Goal: Information Seeking & Learning: Understand process/instructions

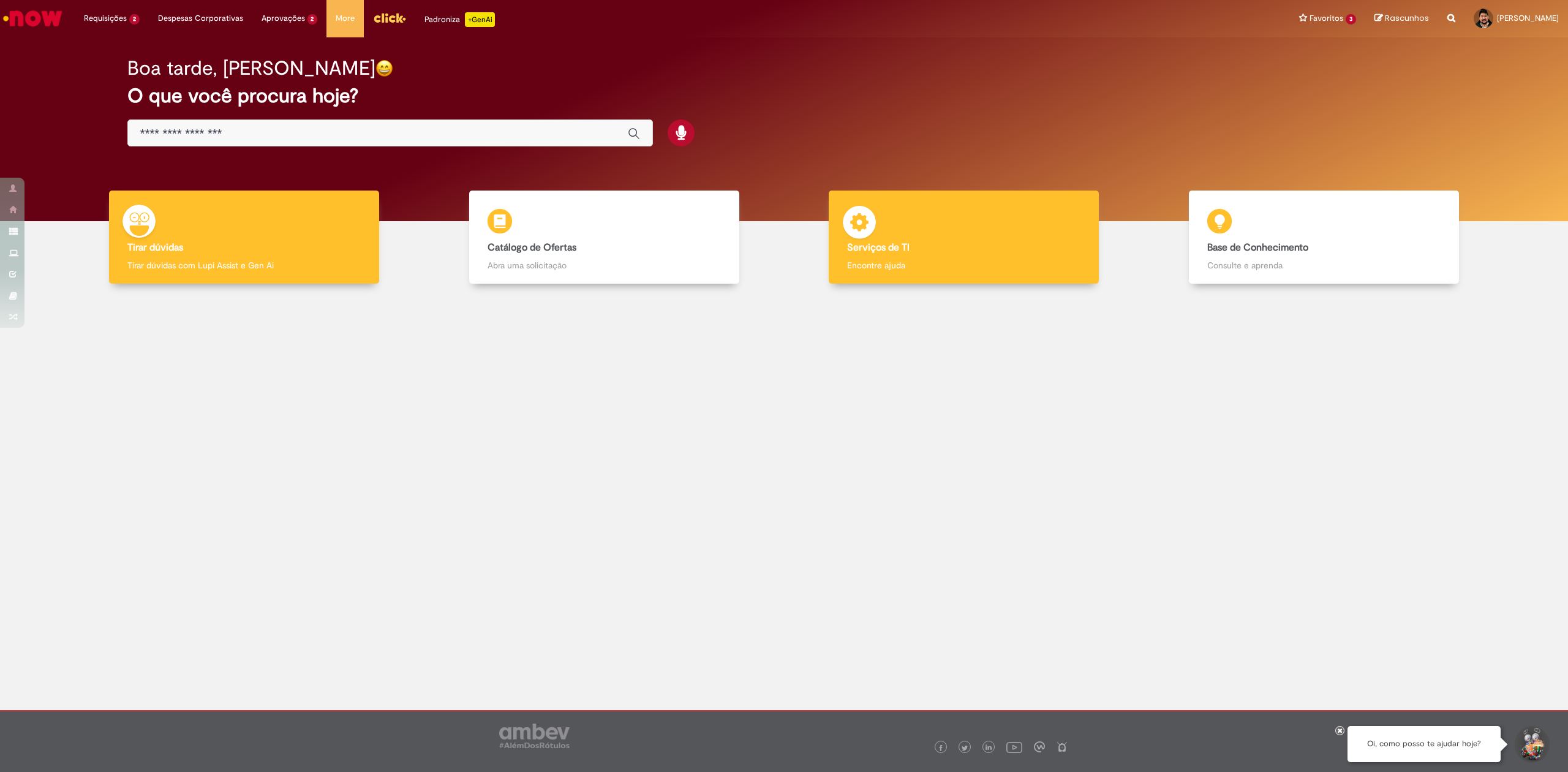
click at [920, 258] on div "Serviços de TI Serviços de TI Encontre ajuda" at bounding box center [964, 237] width 270 height 94
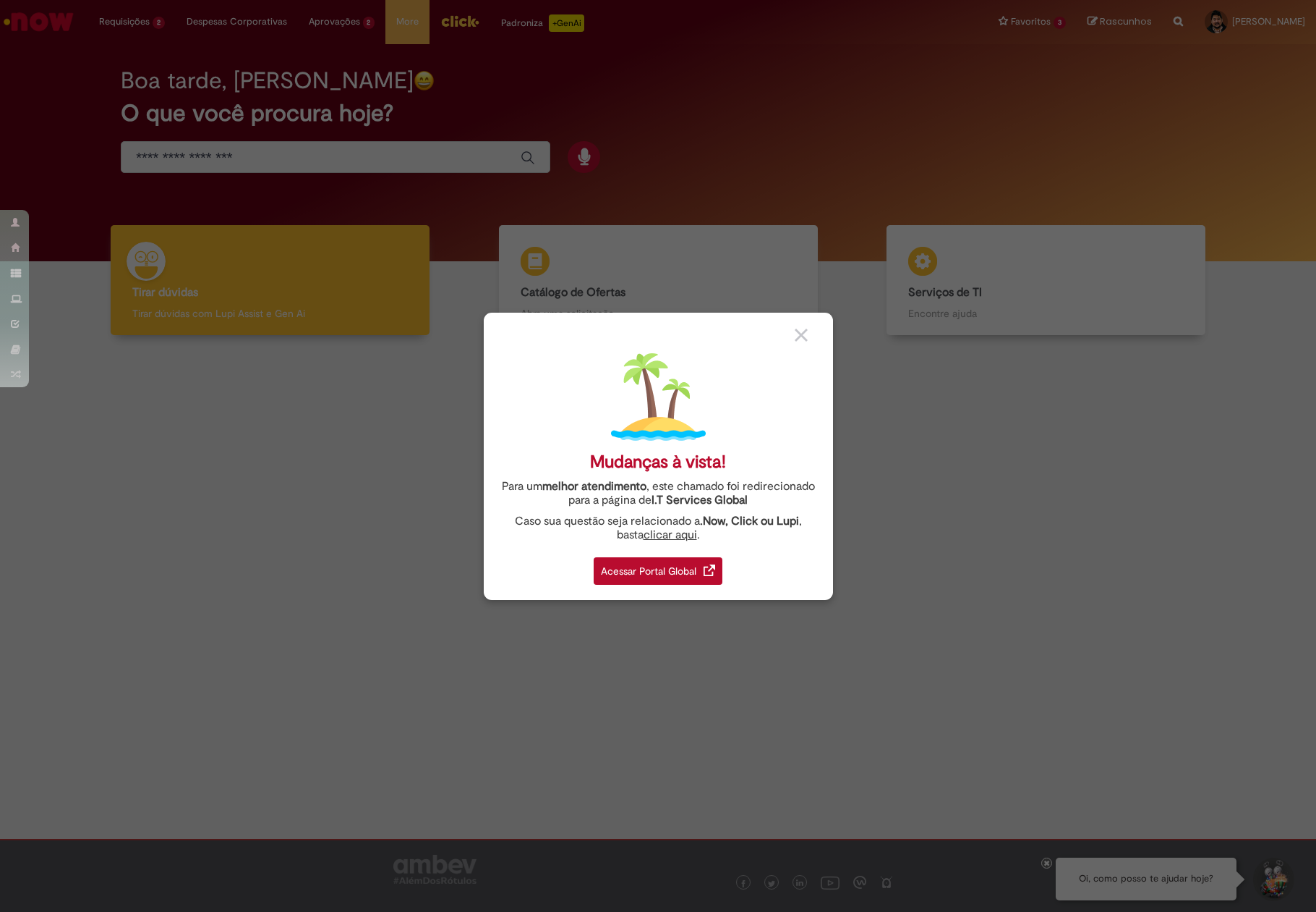
click at [1070, 470] on div "Mudanças à vista! Para um melhor atendimento , este chamado foi redirecionado p…" at bounding box center [658, 456] width 1316 height 912
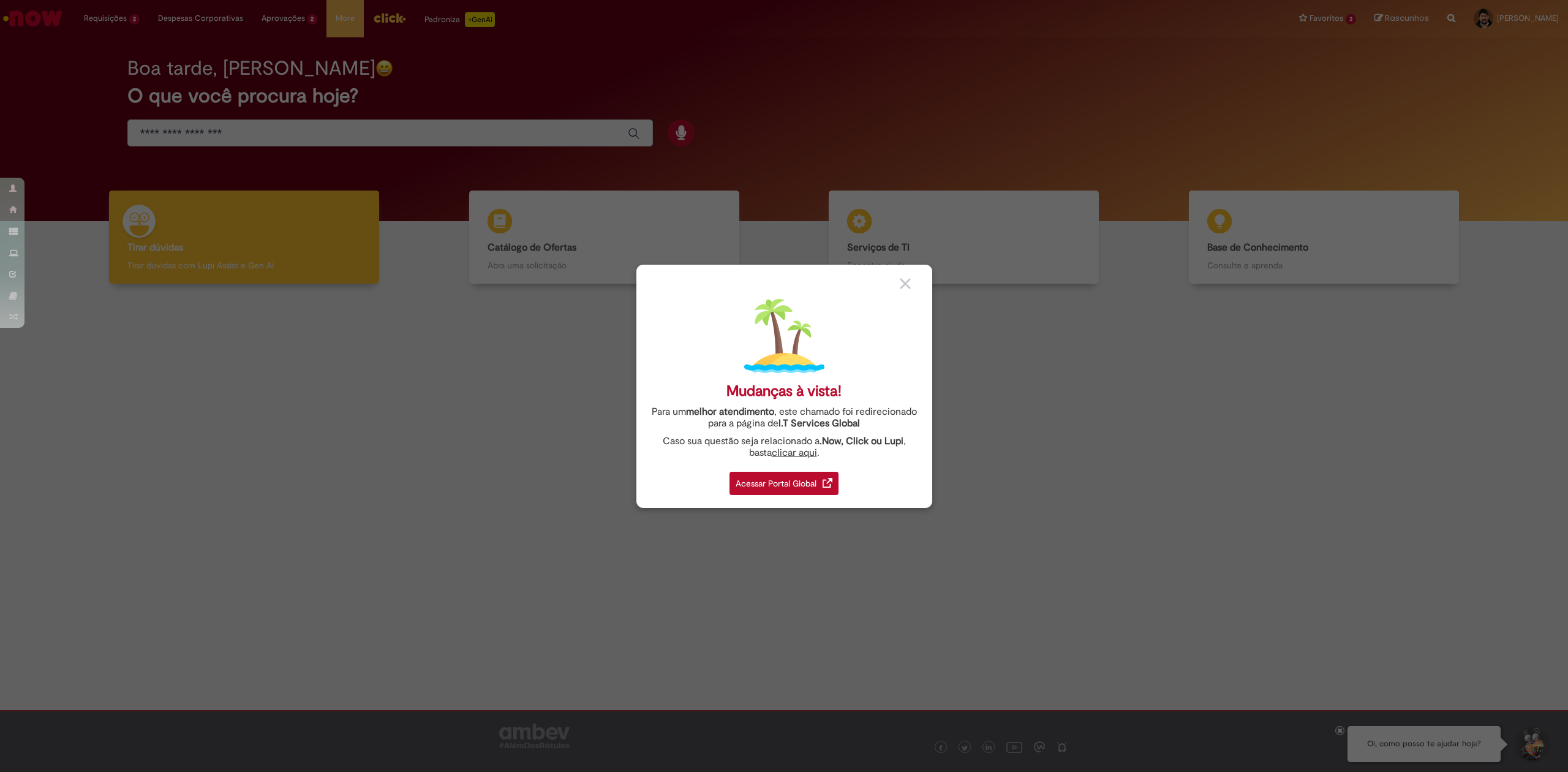
click at [1553, 67] on div "Mudanças à vista! Para um melhor atendimento , este chamado foi redirecionado p…" at bounding box center [784, 386] width 1568 height 772
drag, startPoint x: 819, startPoint y: 456, endPoint x: 640, endPoint y: 410, distance: 184.8
click at [640, 410] on div "Mudanças à vista! Para um melhor atendimento , este chamado foi redirecionado p…" at bounding box center [784, 386] width 296 height 243
click at [560, 469] on div "Mudanças à vista! Para um melhor atendimento , este chamado foi redirecionado p…" at bounding box center [784, 386] width 1568 height 772
drag, startPoint x: 827, startPoint y: 449, endPoint x: 615, endPoint y: 402, distance: 217.1
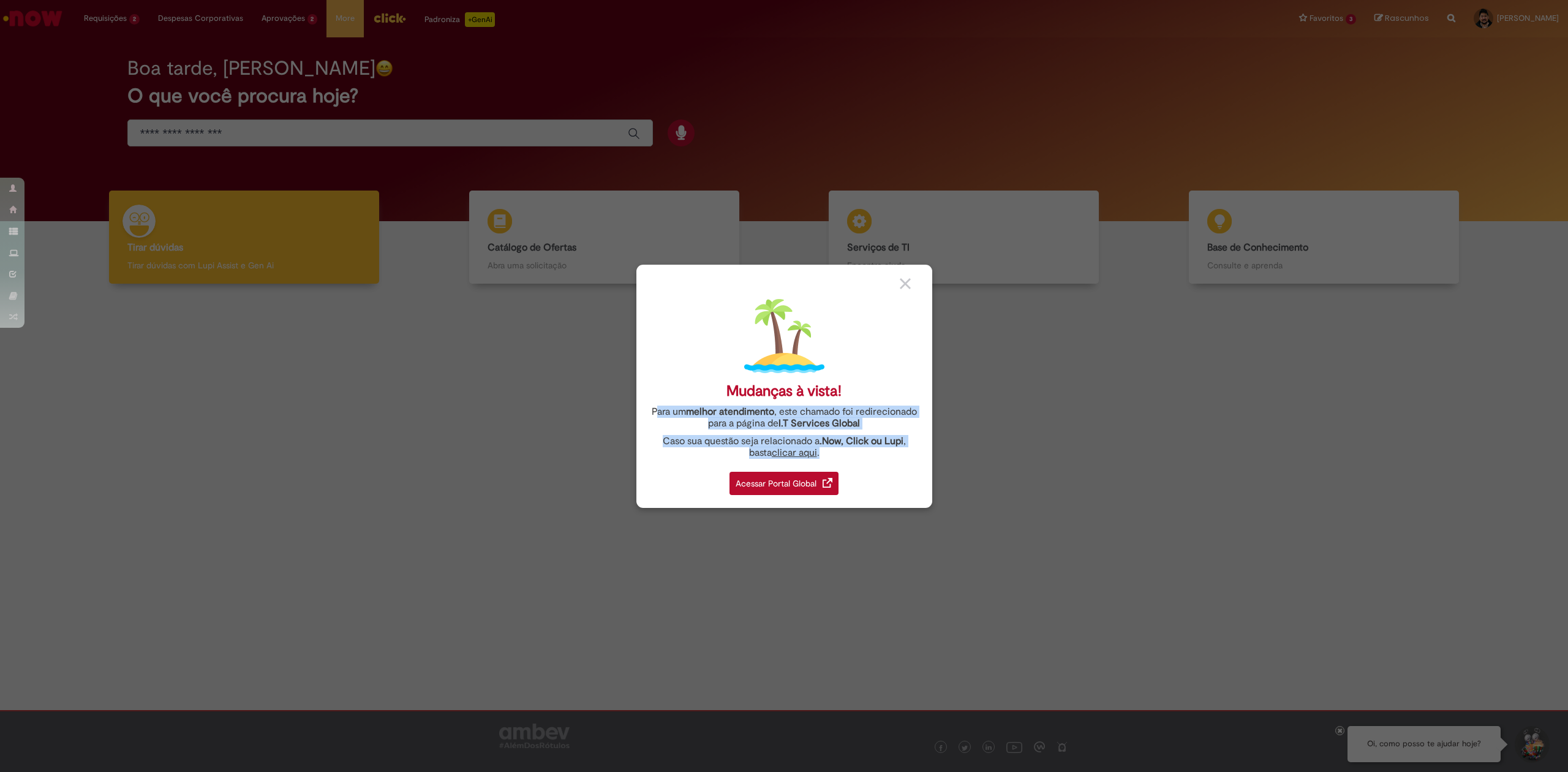
click at [615, 402] on div "Mudanças à vista! Para um melhor atendimento , este chamado foi redirecionado p…" at bounding box center [784, 386] width 1568 height 772
click at [518, 457] on div "Mudanças à vista! Para um melhor atendimento , este chamado foi redirecionado p…" at bounding box center [784, 386] width 1568 height 772
click at [847, 456] on div "Caso sua questão seja relacionado a .Now, Click ou Lupi , basta clicar aqui ." at bounding box center [784, 447] width 278 height 23
drag, startPoint x: 827, startPoint y: 459, endPoint x: 613, endPoint y: 419, distance: 217.7
click at [618, 411] on div "Mudanças à vista! Para um melhor atendimento , este chamado foi redirecionado p…" at bounding box center [784, 386] width 1568 height 772
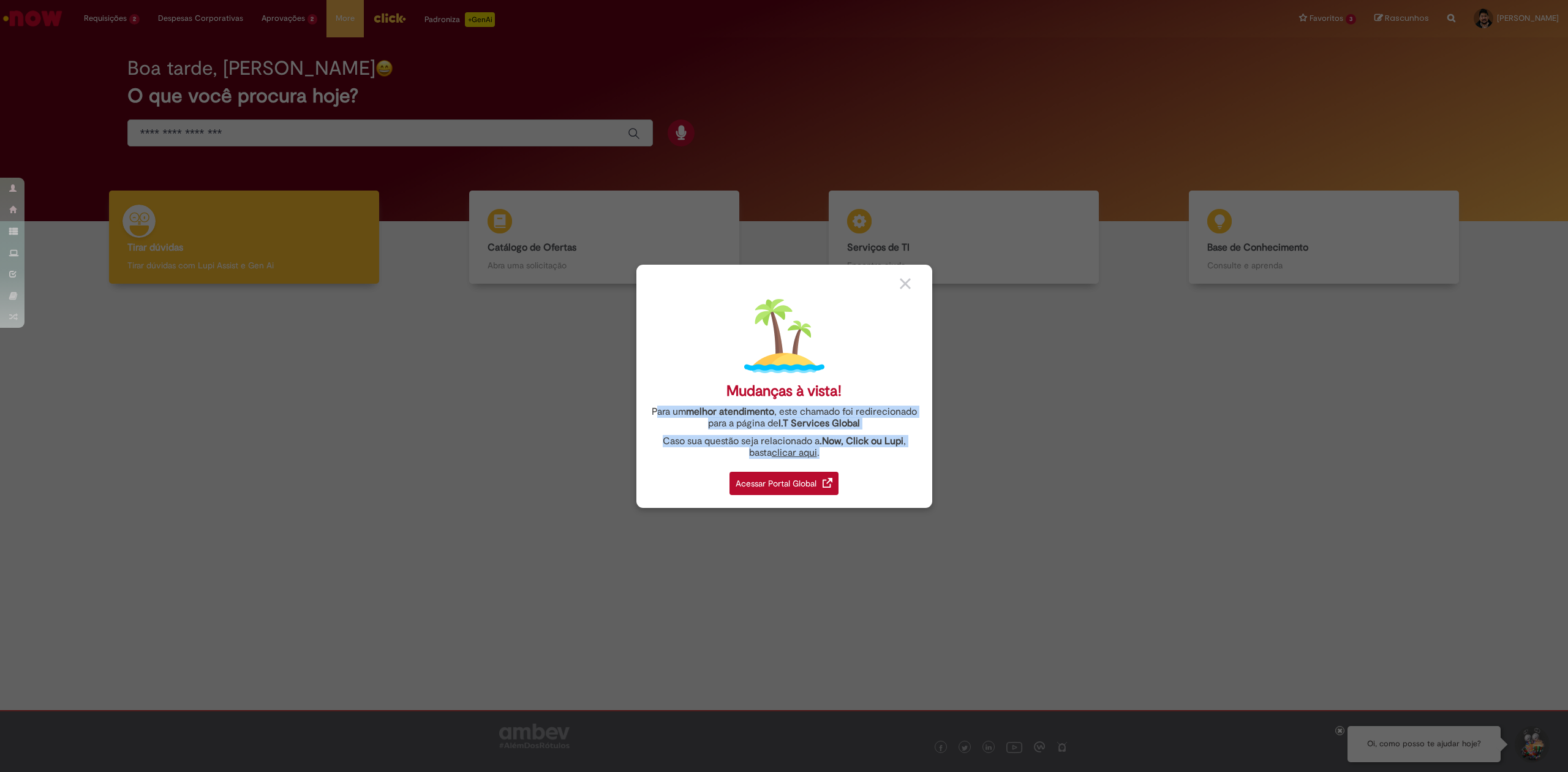
click at [532, 454] on div "Mudanças à vista! Para um melhor atendimento , este chamado foi redirecionado p…" at bounding box center [784, 386] width 1568 height 772
drag, startPoint x: 872, startPoint y: 425, endPoint x: 782, endPoint y: 425, distance: 90.0
click at [782, 425] on div "Para um melhor atendimento , este chamado foi redirecionado para a página de I.…" at bounding box center [784, 418] width 278 height 23
drag, startPoint x: 799, startPoint y: 428, endPoint x: 870, endPoint y: 498, distance: 99.7
click at [870, 498] on div "Mudanças à vista! Para um melhor atendimento , este chamado foi redirecionado p…" at bounding box center [784, 386] width 296 height 243
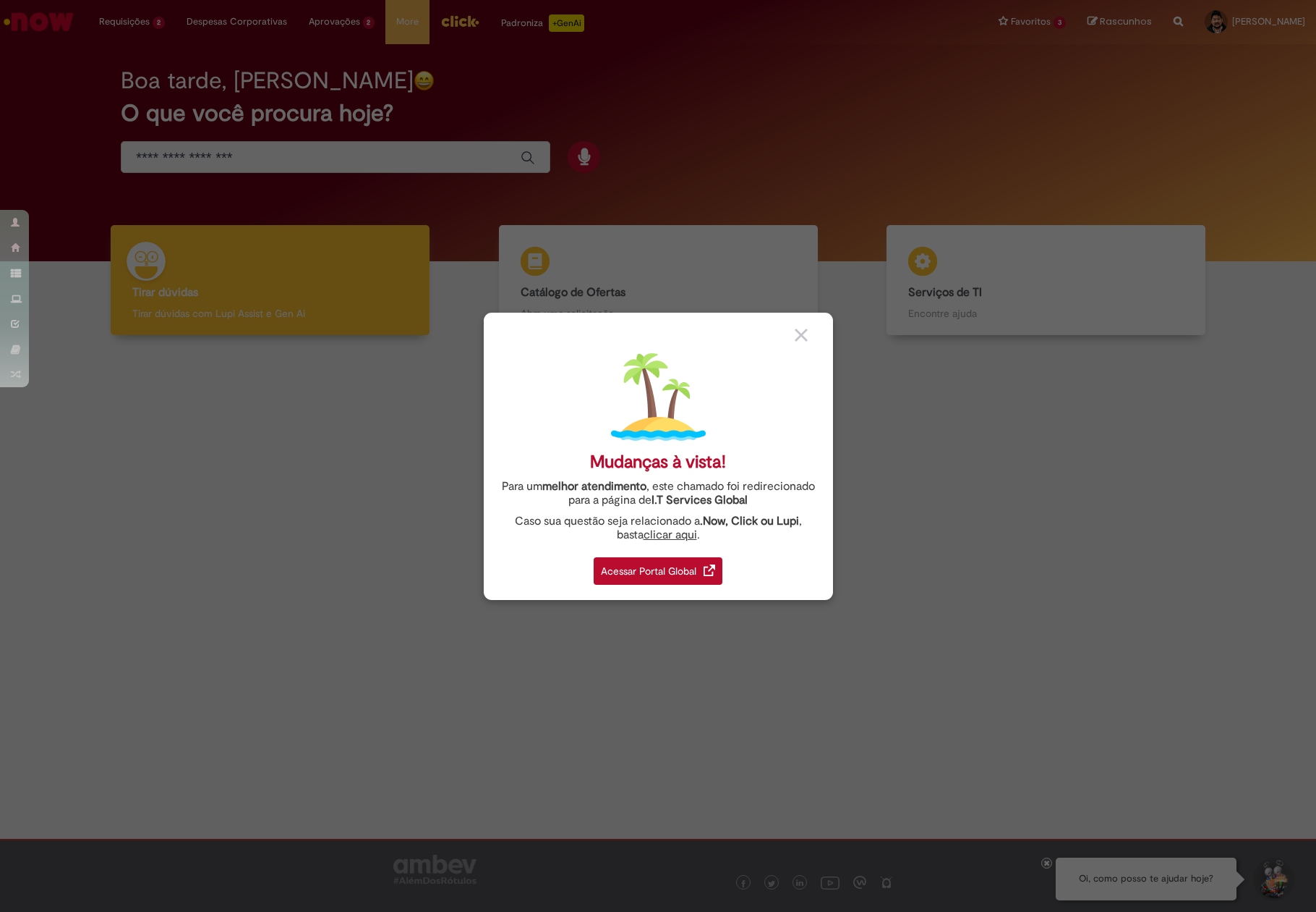
click at [639, 492] on strong "melhor atendimento" at bounding box center [594, 486] width 104 height 15
click at [745, 503] on link "I.T Services Global" at bounding box center [700, 496] width 96 height 23
